Goal: Find contact information: Find contact information

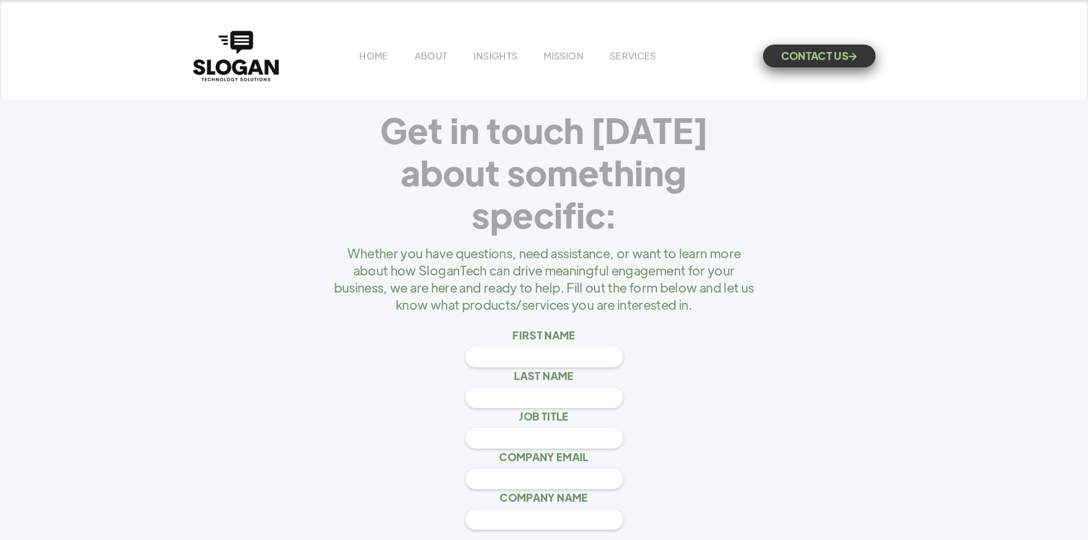
scroll to position [5368, 0]
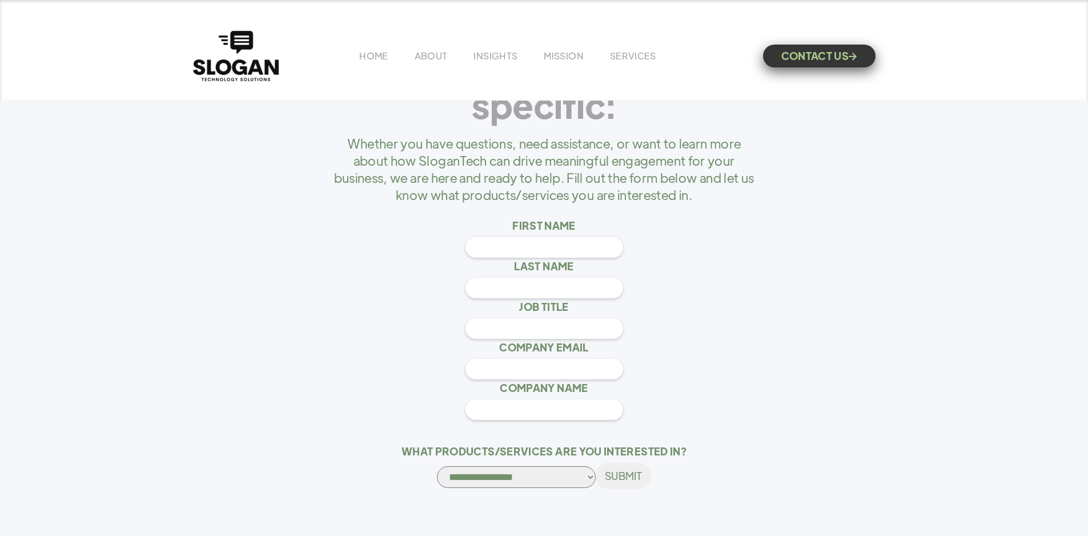
click at [440, 65] on div "HOME ABOUT INSIGHTS MISSION Menu Home V1 Home V2 Home V3 About Team Team Single…" at bounding box center [544, 56] width 708 height 56
click at [439, 59] on link "ABOUT" at bounding box center [431, 56] width 33 height 12
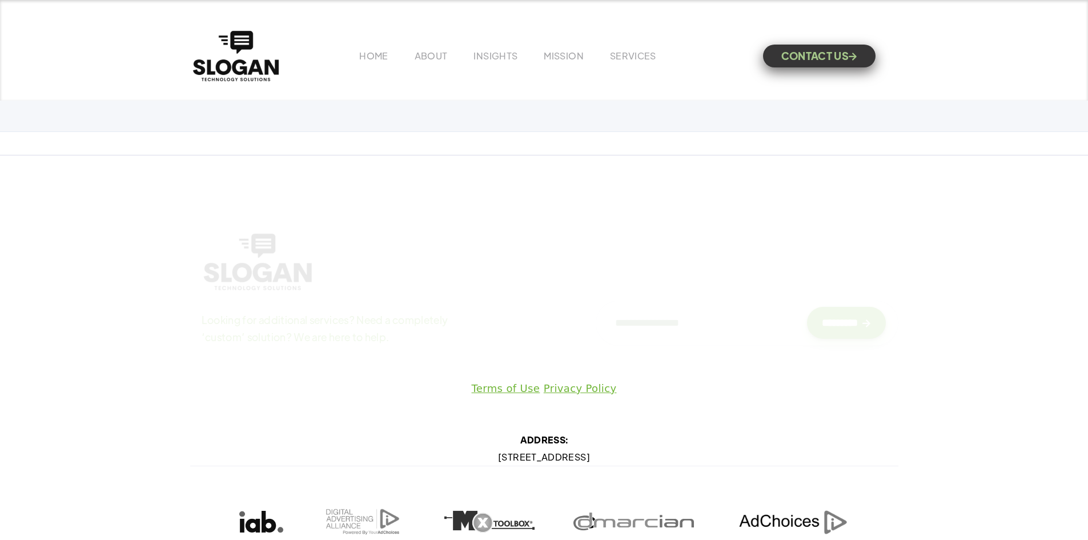
scroll to position [5858, 0]
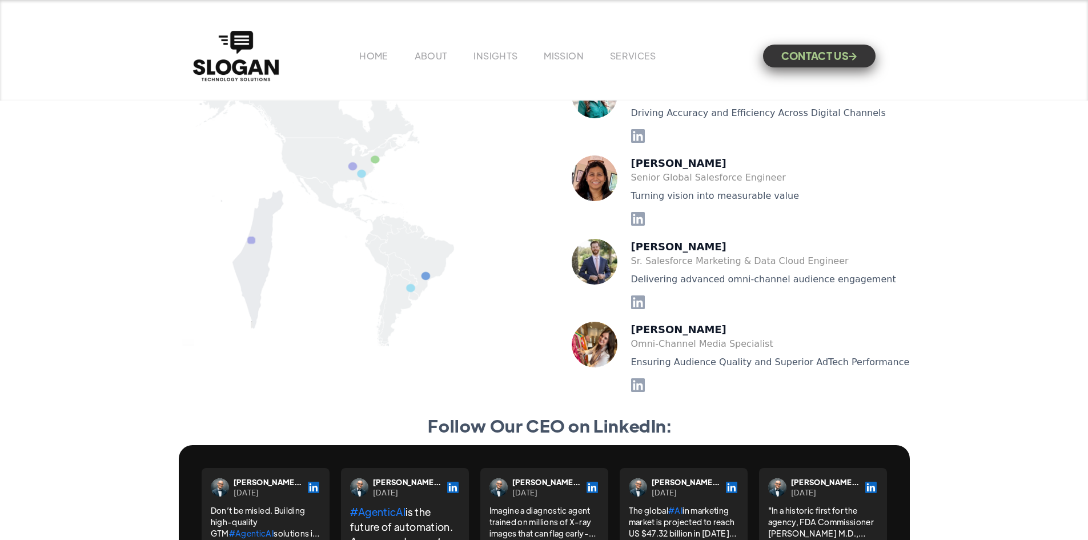
scroll to position [2912, 0]
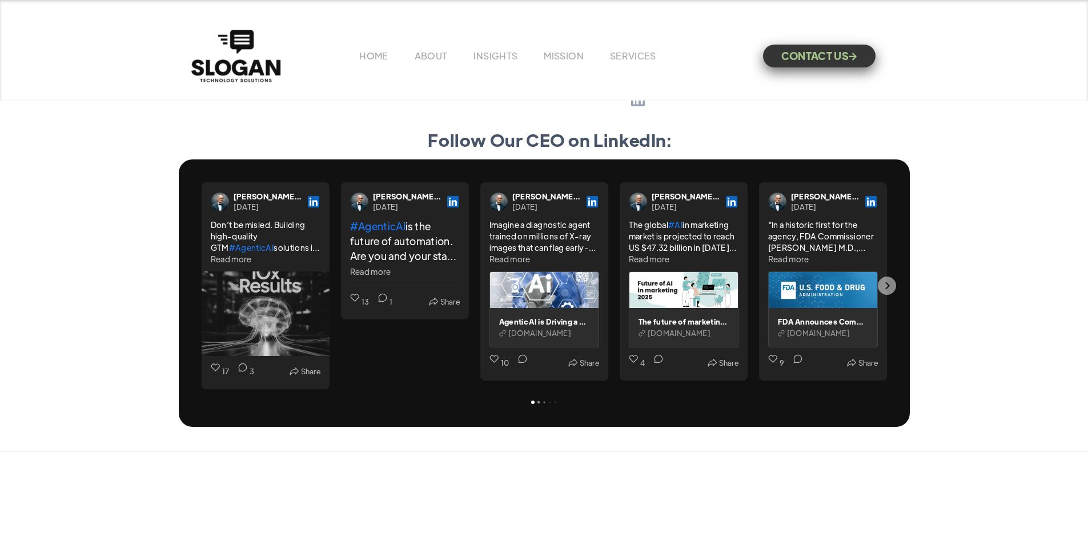
click at [262, 42] on img "home" at bounding box center [235, 56] width 95 height 58
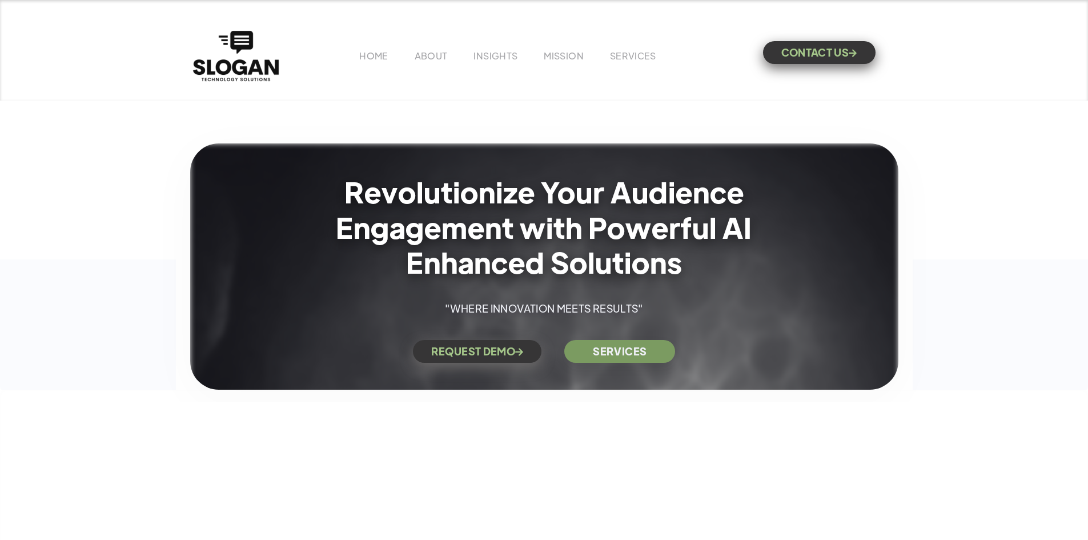
click at [830, 47] on link "CONTACT US " at bounding box center [819, 52] width 112 height 23
